Goal: Task Accomplishment & Management: Manage account settings

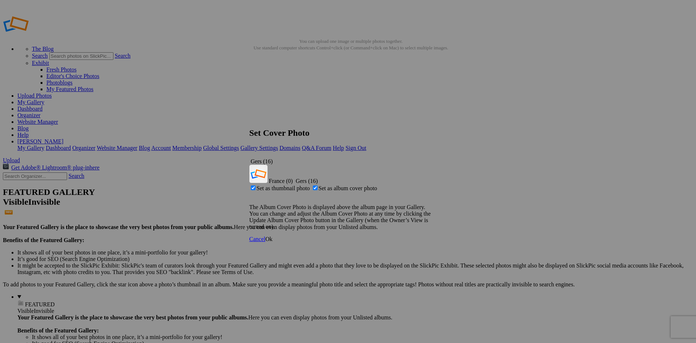
click at [310, 185] on span "Set as thumbnail photo" at bounding box center [283, 188] width 53 height 6
click at [256, 185] on input "Set as thumbnail photo" at bounding box center [253, 187] width 5 height 5
checkbox input "false"
click at [273, 236] on link "Ok" at bounding box center [268, 239] width 7 height 6
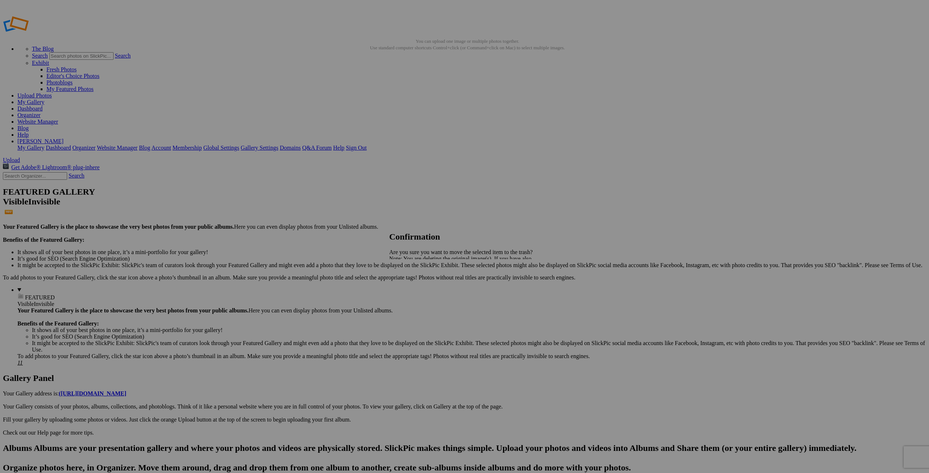
click at [413, 283] on span "Yes" at bounding box center [409, 284] width 8 height 6
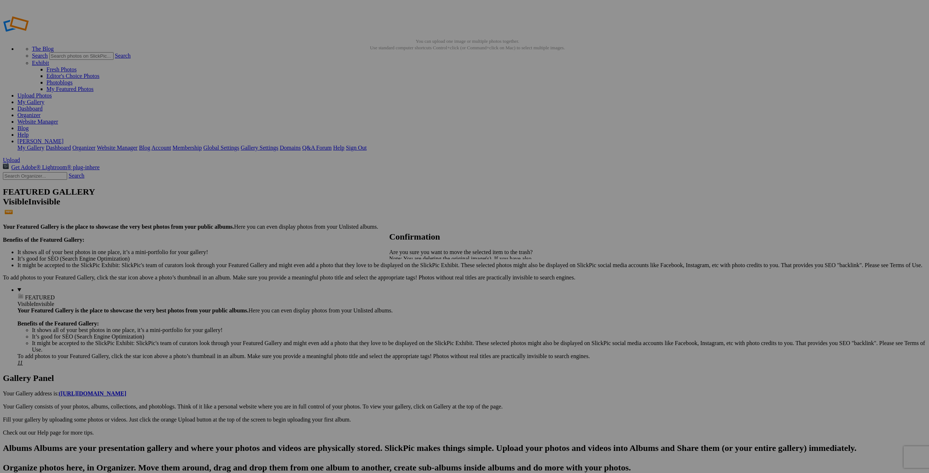
click at [413, 285] on span "Yes" at bounding box center [409, 284] width 8 height 6
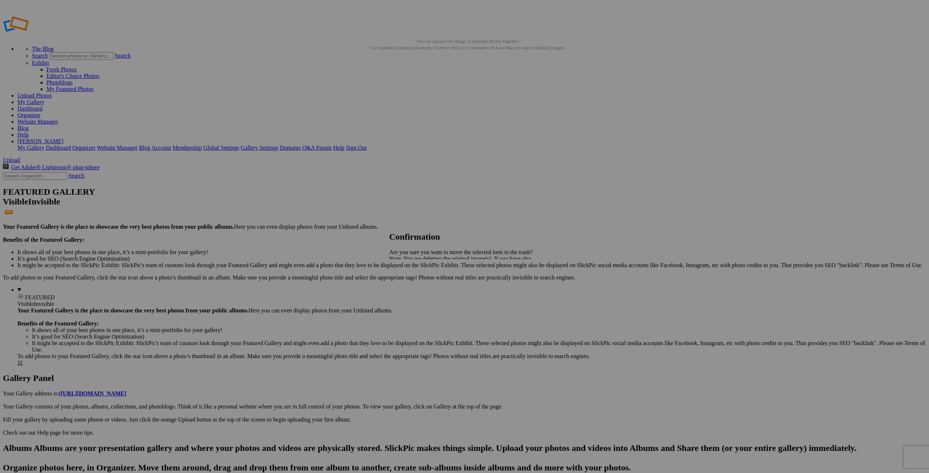
click at [413, 284] on span "Yes" at bounding box center [409, 284] width 8 height 6
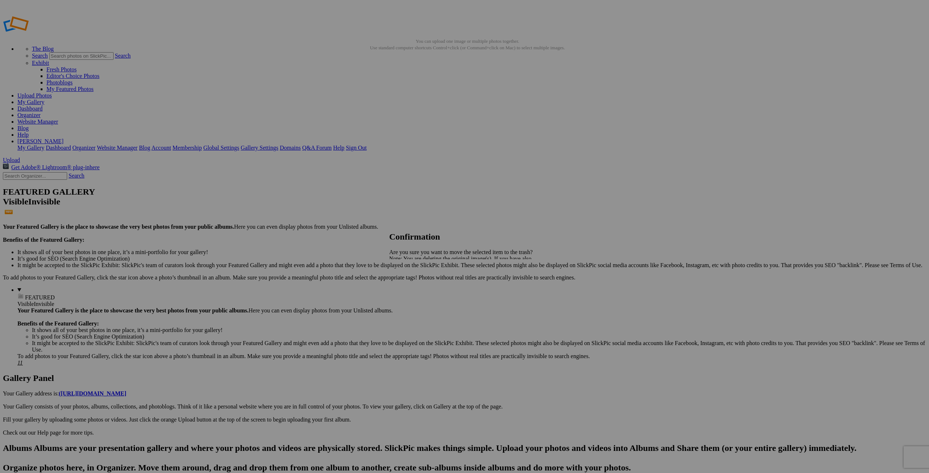
click at [413, 284] on span "Yes" at bounding box center [409, 284] width 8 height 6
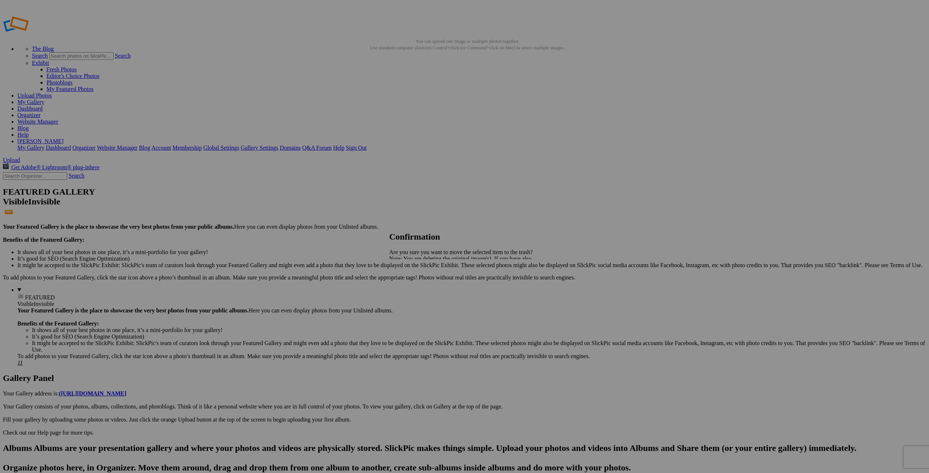
click at [413, 284] on span "Yes" at bounding box center [409, 284] width 8 height 6
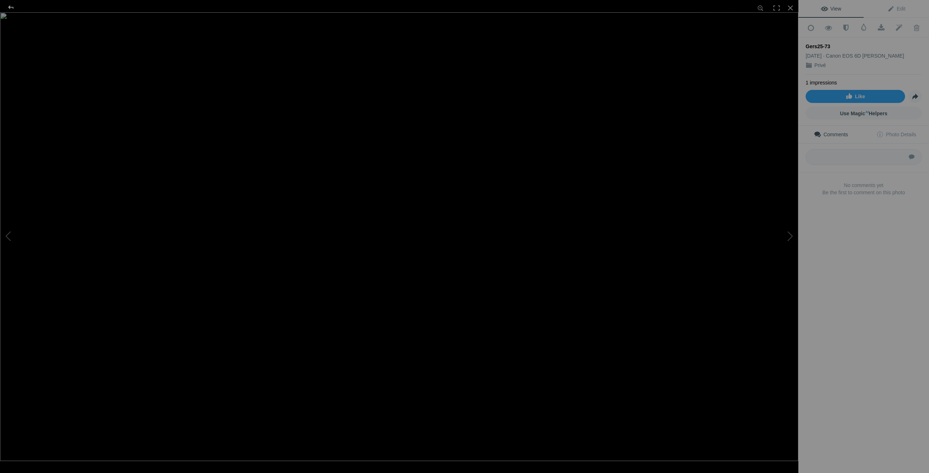
click at [9, 7] on div at bounding box center [11, 7] width 26 height 15
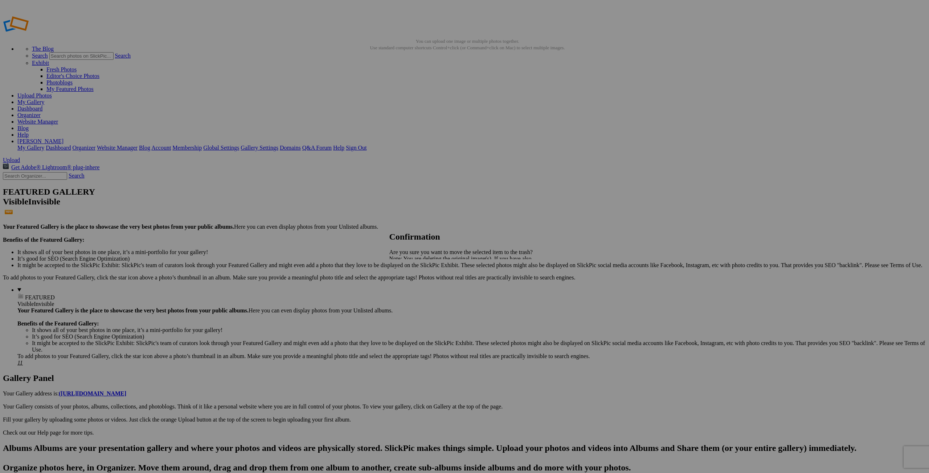
click at [413, 281] on span "Yes" at bounding box center [409, 284] width 8 height 6
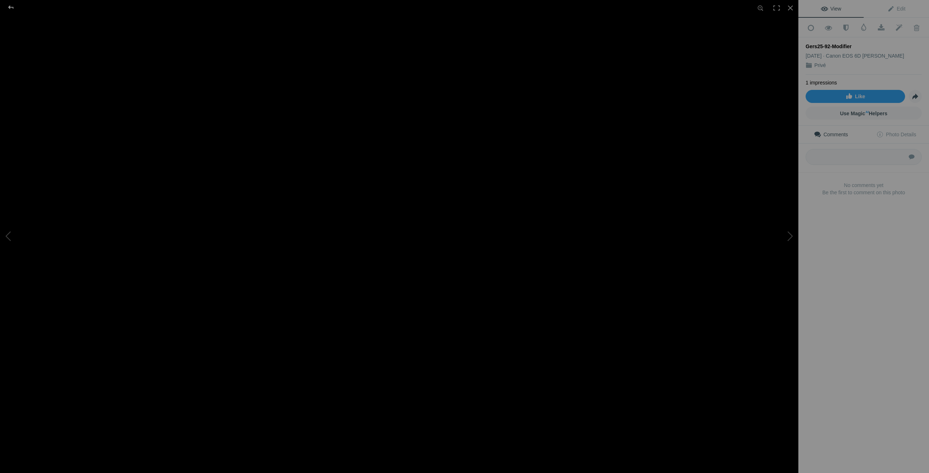
click at [12, 8] on div at bounding box center [11, 7] width 26 height 15
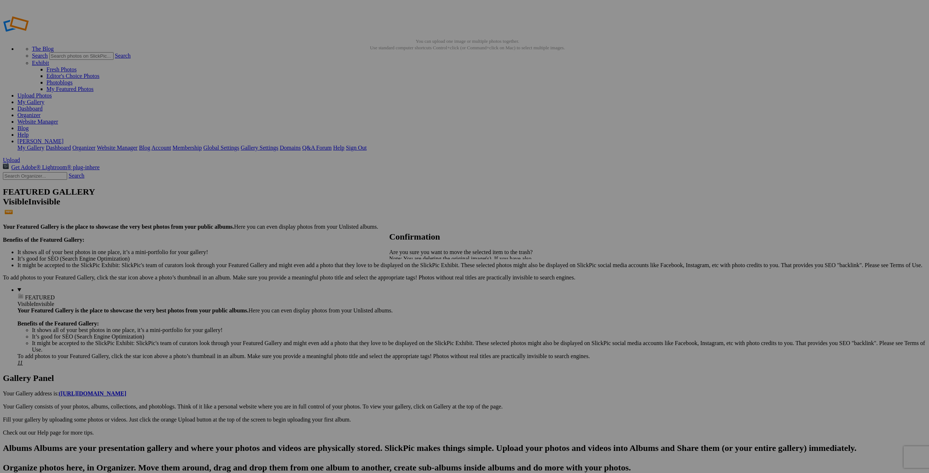
click at [413, 285] on span "Yes" at bounding box center [409, 284] width 8 height 6
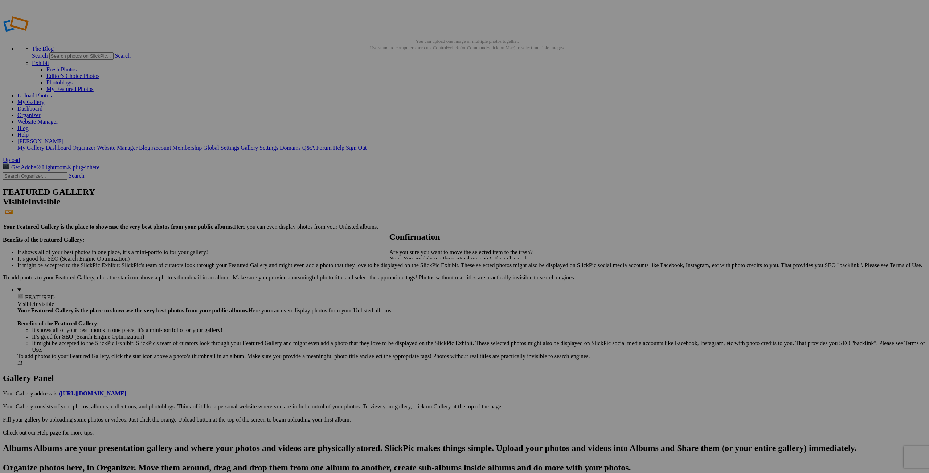
click at [413, 286] on span "Yes" at bounding box center [409, 284] width 8 height 6
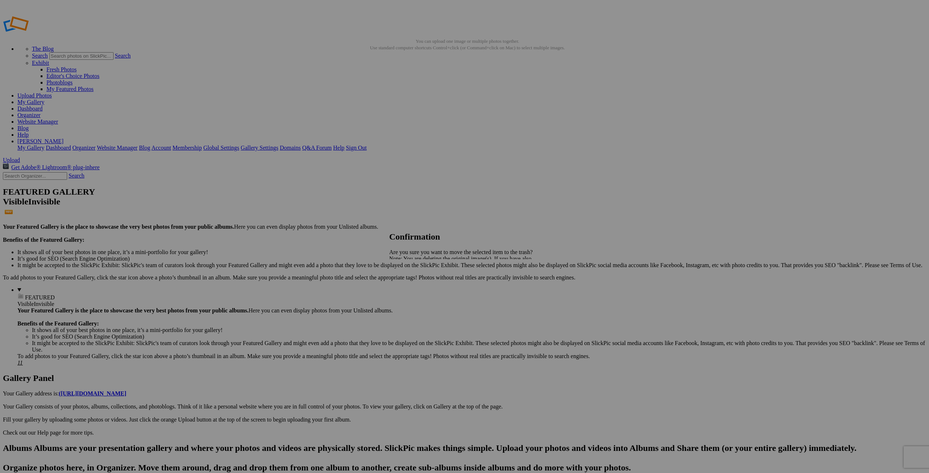
click at [413, 285] on span "Yes" at bounding box center [409, 284] width 8 height 6
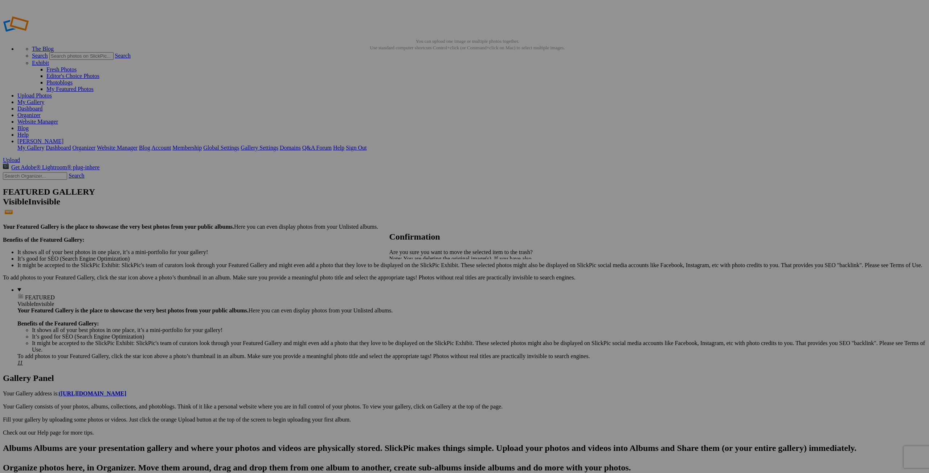
click at [413, 284] on span "Yes" at bounding box center [409, 284] width 8 height 6
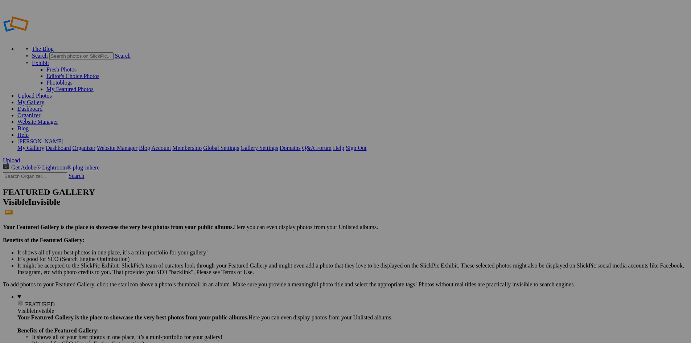
drag, startPoint x: 47, startPoint y: 87, endPoint x: 5, endPoint y: 87, distance: 42.4
drag, startPoint x: 0, startPoint y: 0, endPoint x: 2, endPoint y: 64, distance: 63.9
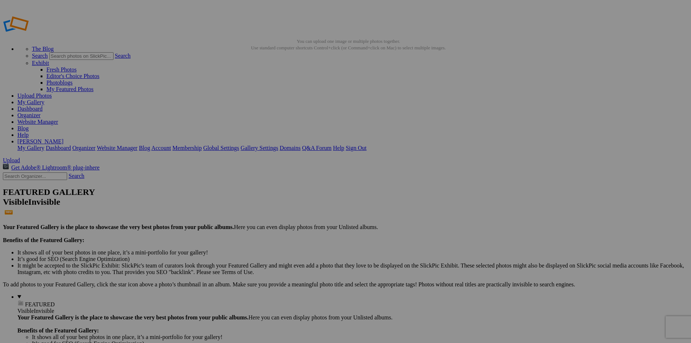
drag, startPoint x: 3, startPoint y: 88, endPoint x: 1, endPoint y: 57, distance: 30.5
drag, startPoint x: 43, startPoint y: 75, endPoint x: 39, endPoint y: 83, distance: 8.9
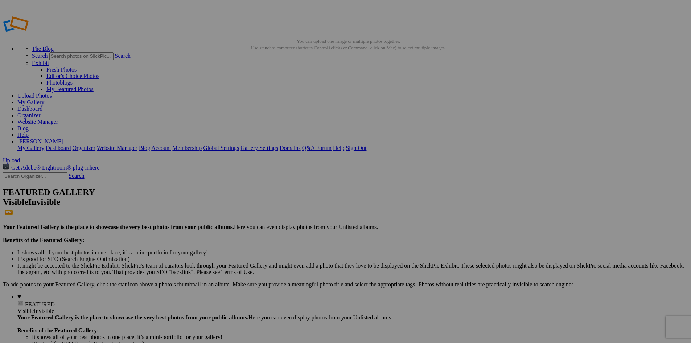
drag, startPoint x: 44, startPoint y: 74, endPoint x: 39, endPoint y: 88, distance: 15.4
drag, startPoint x: 39, startPoint y: 88, endPoint x: 33, endPoint y: 71, distance: 17.8
drag, startPoint x: 44, startPoint y: 99, endPoint x: 14, endPoint y: 76, distance: 38.3
drag, startPoint x: 37, startPoint y: 98, endPoint x: 34, endPoint y: 80, distance: 18.4
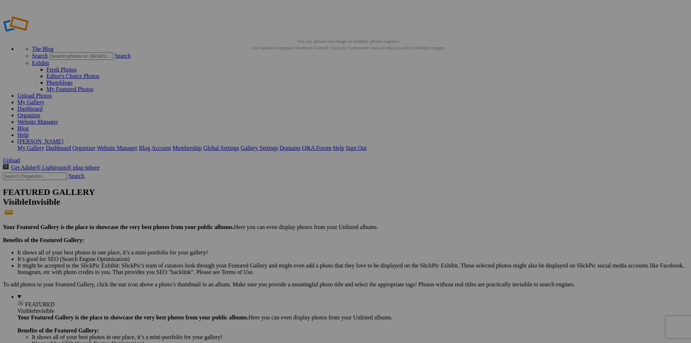
drag, startPoint x: 46, startPoint y: 86, endPoint x: 40, endPoint y: 104, distance: 18.9
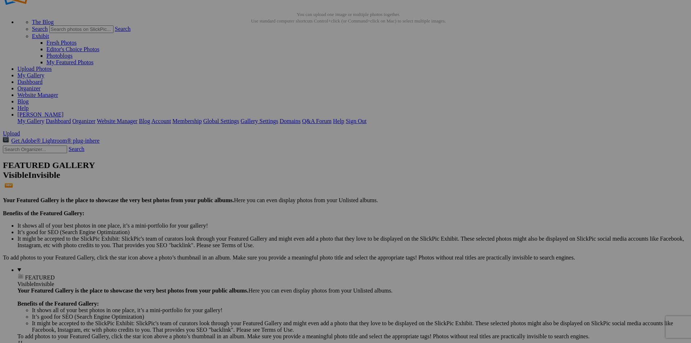
scroll to position [73, 0]
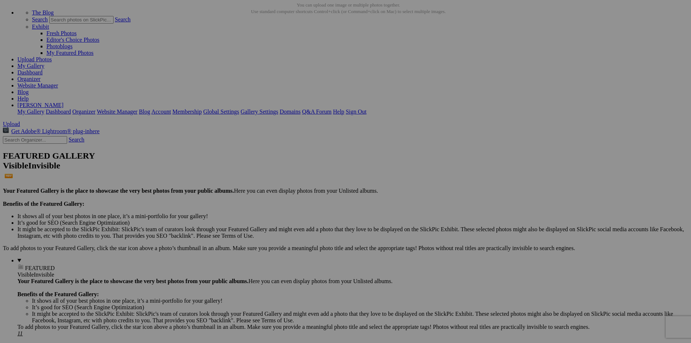
scroll to position [73, 0]
